Goal: Task Accomplishment & Management: Manage account settings

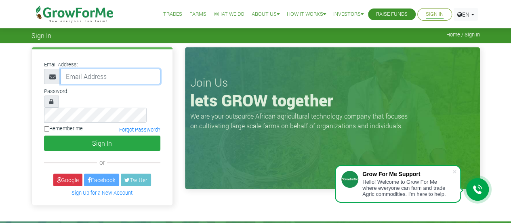
click at [102, 73] on input "email" at bounding box center [111, 76] width 100 height 15
type input "[EMAIL_ADDRESS][DOMAIN_NAME]"
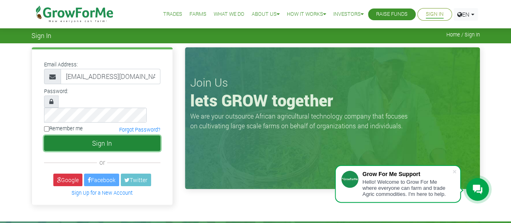
click at [98, 135] on button "Sign In" at bounding box center [102, 142] width 116 height 15
